Goal: Obtain resource: Download file/media

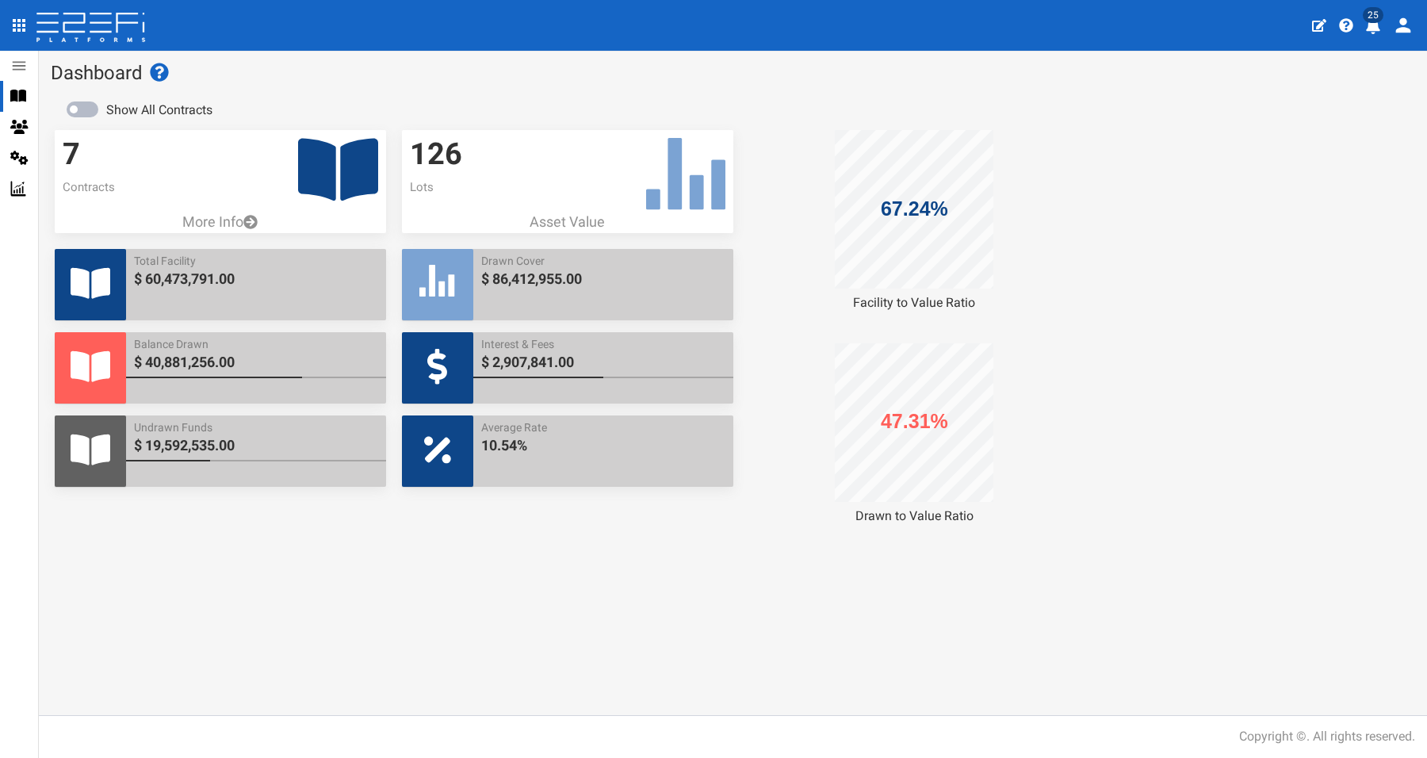
click at [24, 97] on icon at bounding box center [18, 96] width 16 height 12
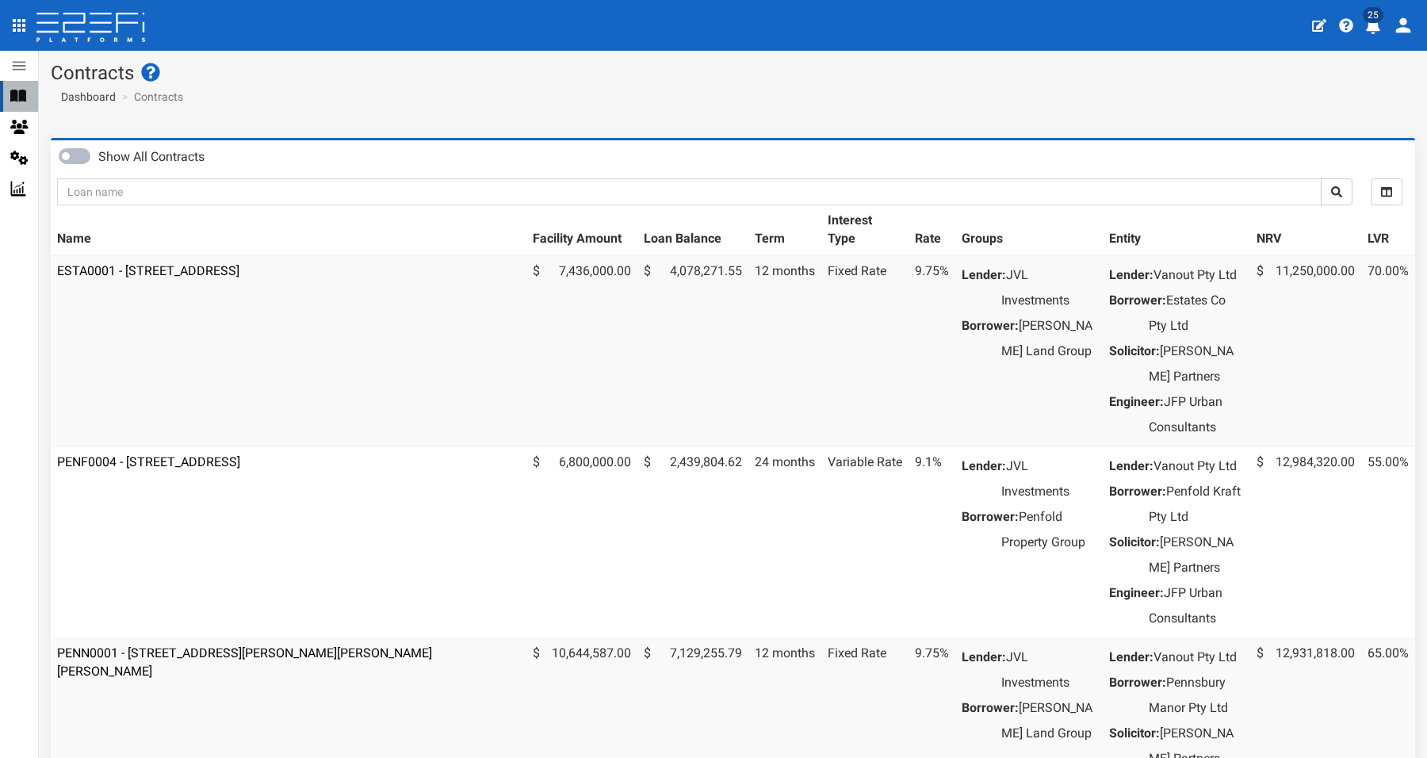
click at [25, 100] on icon at bounding box center [18, 96] width 16 height 12
click at [23, 97] on icon at bounding box center [18, 96] width 16 height 12
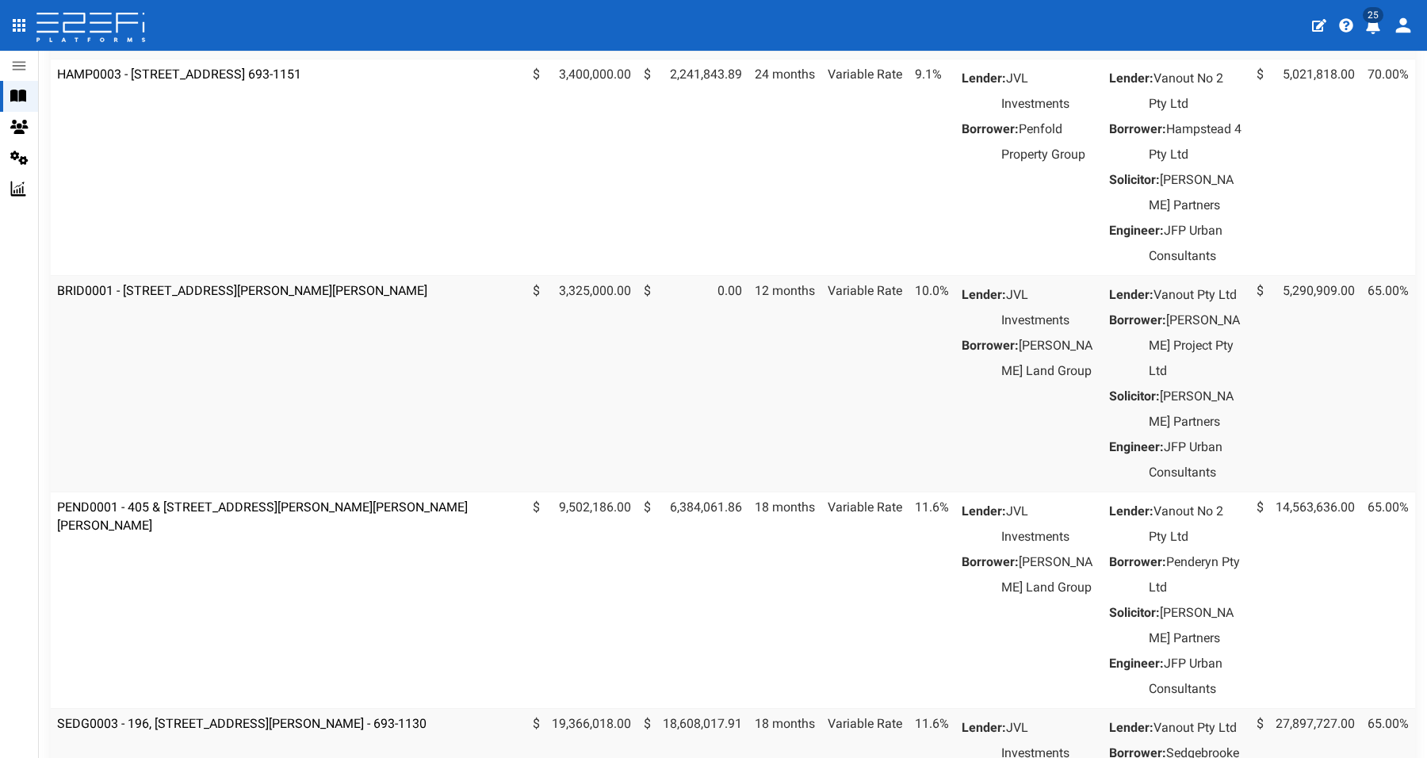
scroll to position [793, 0]
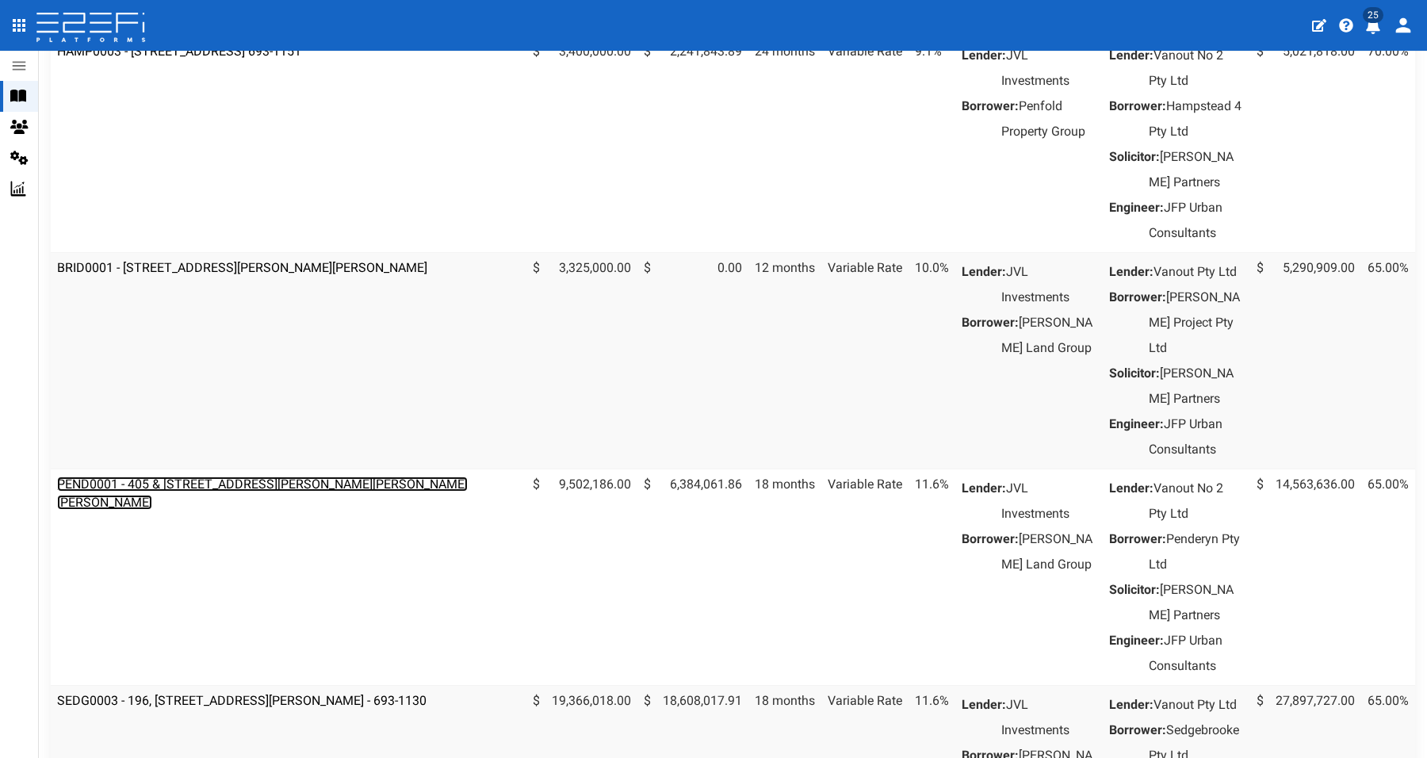
click at [327, 510] on link "PEND0001 - 405 & 407 Beckett Road, Bridgeman Downs - 693-1170" at bounding box center [262, 492] width 411 height 33
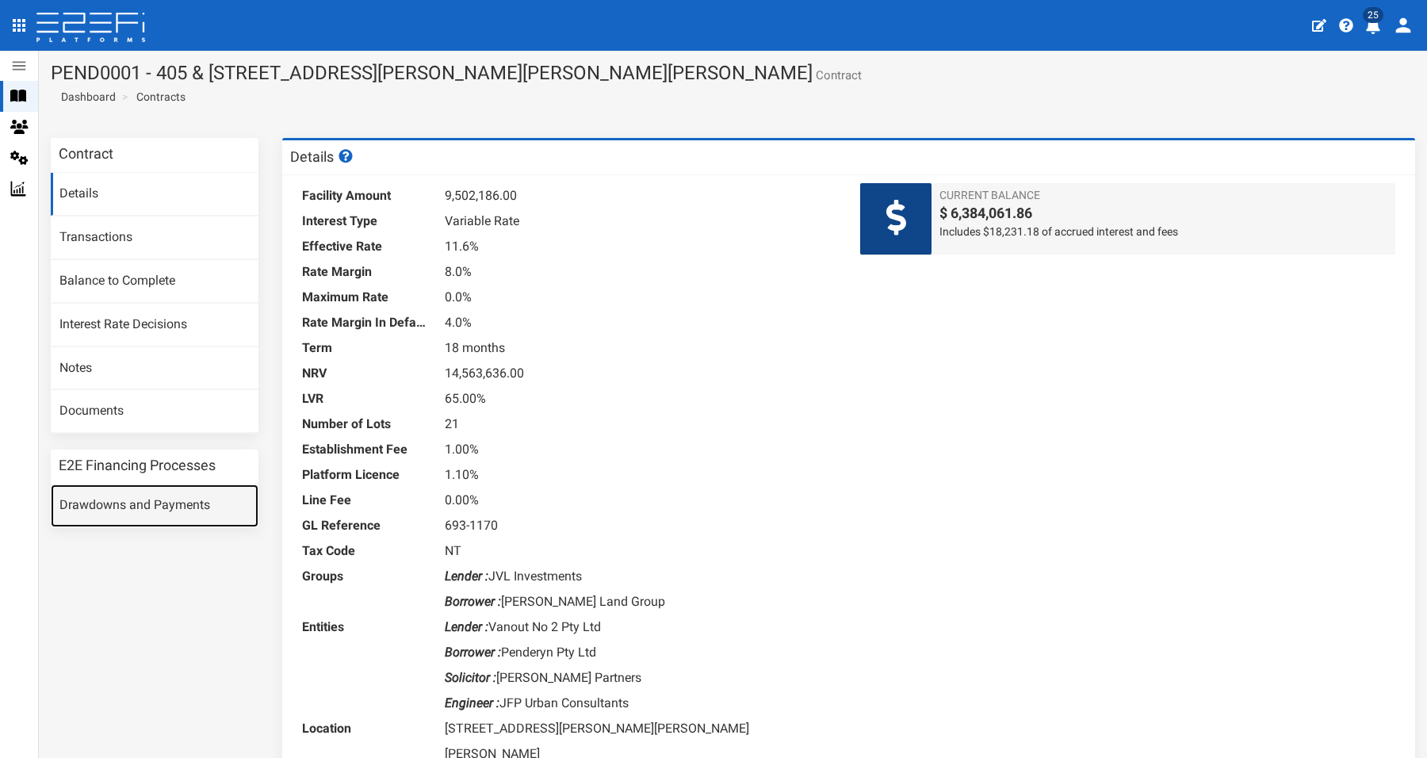
click at [128, 500] on link "Drawdowns and Payments" at bounding box center [155, 505] width 208 height 43
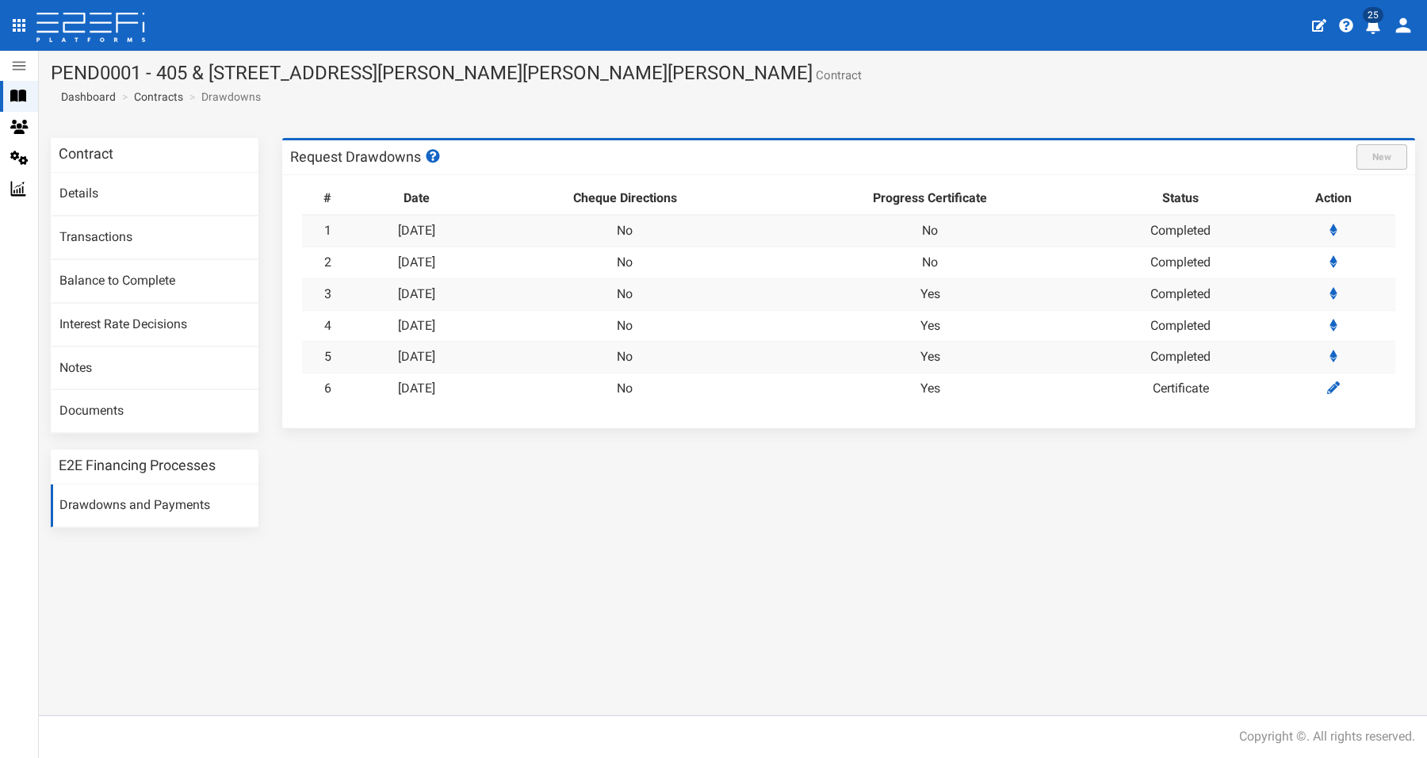
click at [329, 386] on td "6" at bounding box center [328, 388] width 52 height 31
click at [324, 387] on link "6" at bounding box center [327, 387] width 7 height 15
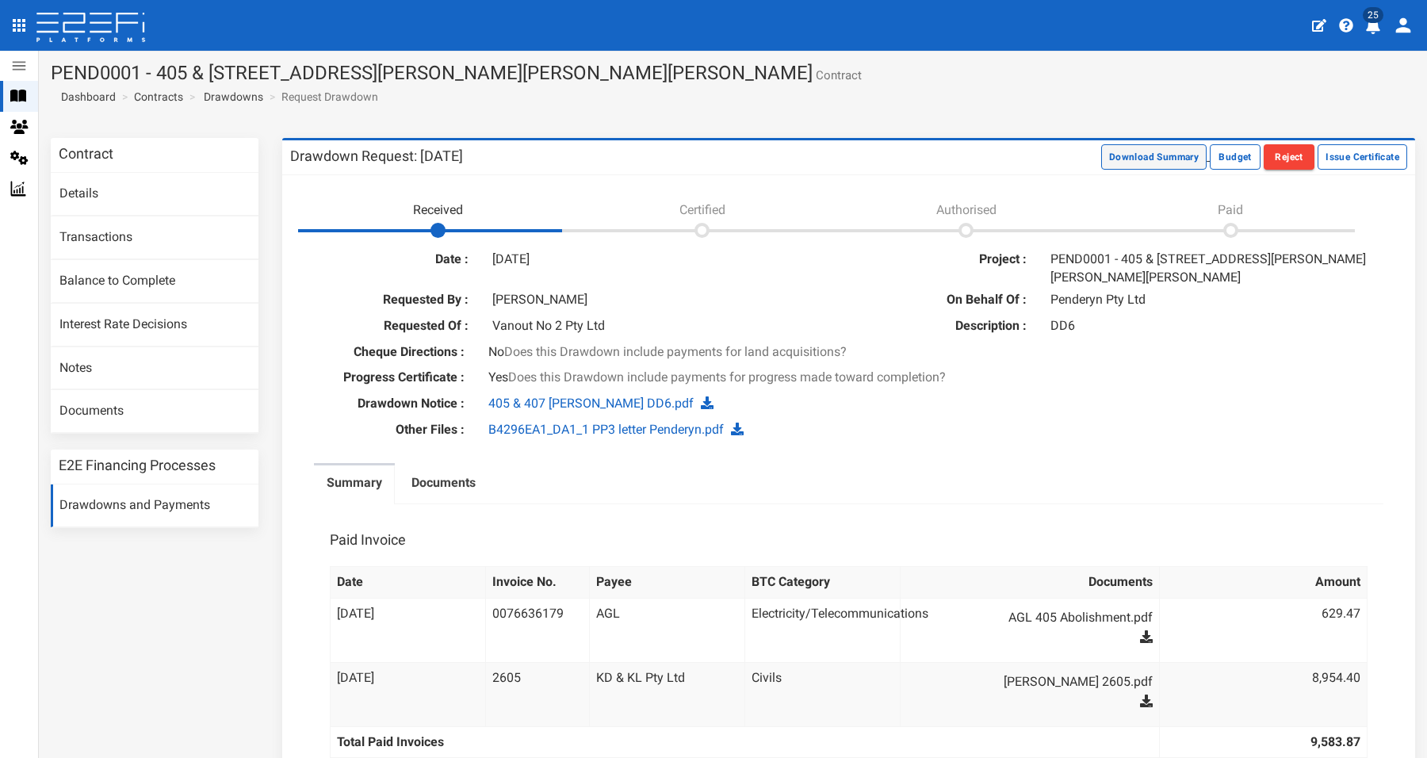
click at [1134, 155] on button "Download Summary" at bounding box center [1153, 156] width 105 height 25
